Goal: Navigation & Orientation: Find specific page/section

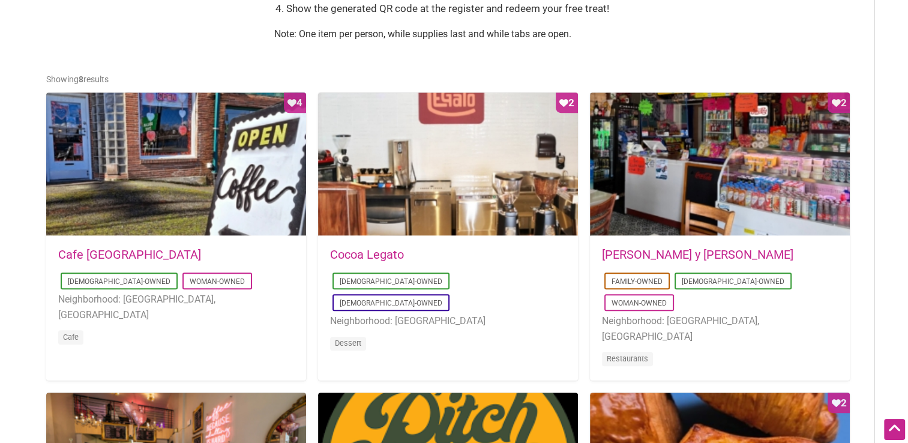
scroll to position [545, 0]
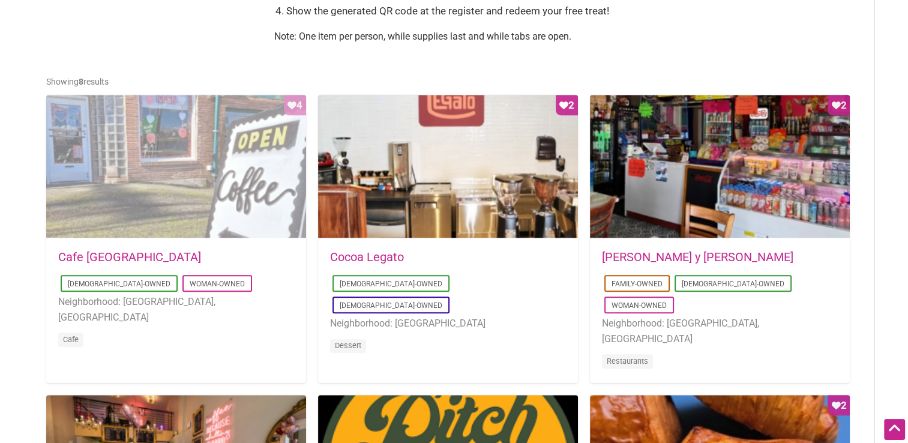
click at [166, 196] on div "Favorite Count 4" at bounding box center [176, 167] width 260 height 144
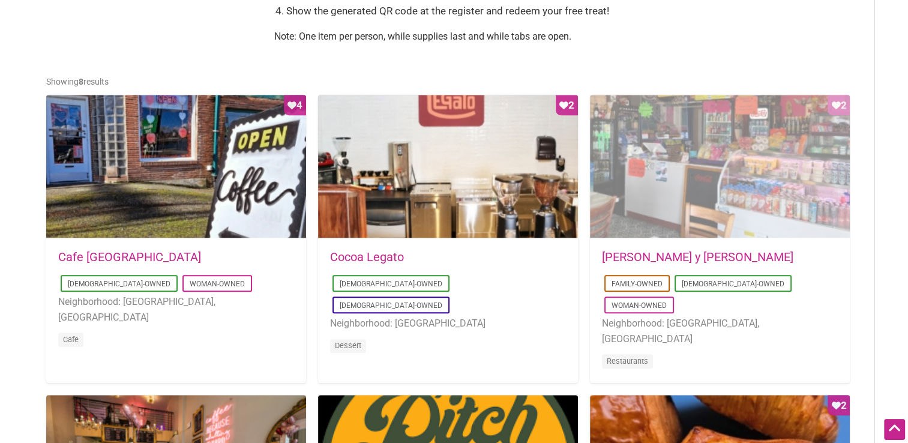
click at [724, 202] on div "Favorite Count 2" at bounding box center [720, 167] width 260 height 144
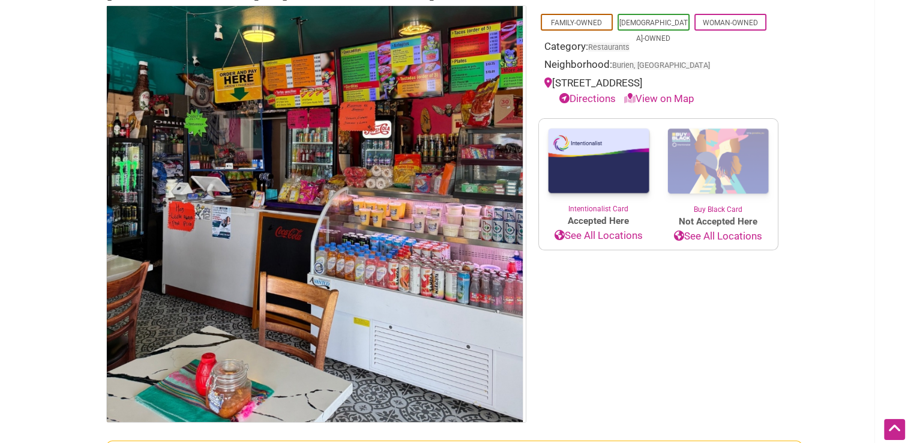
scroll to position [118, 0]
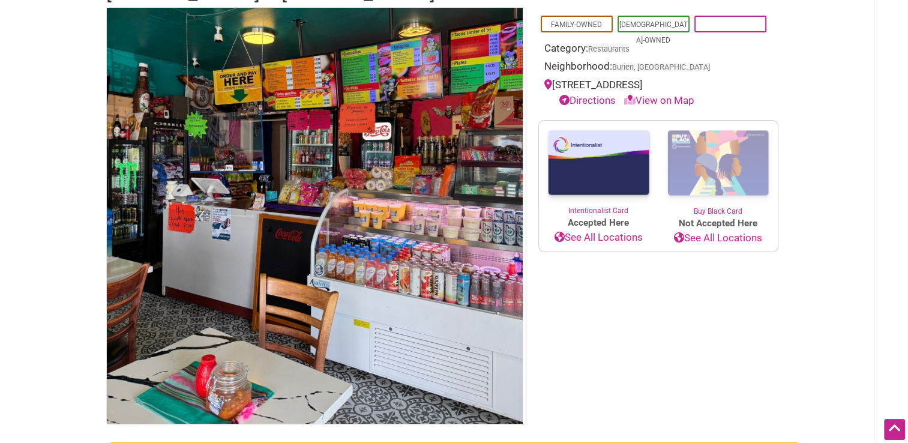
click at [718, 22] on link "Woman-Owned" at bounding box center [730, 24] width 55 height 8
